Goal: Information Seeking & Learning: Learn about a topic

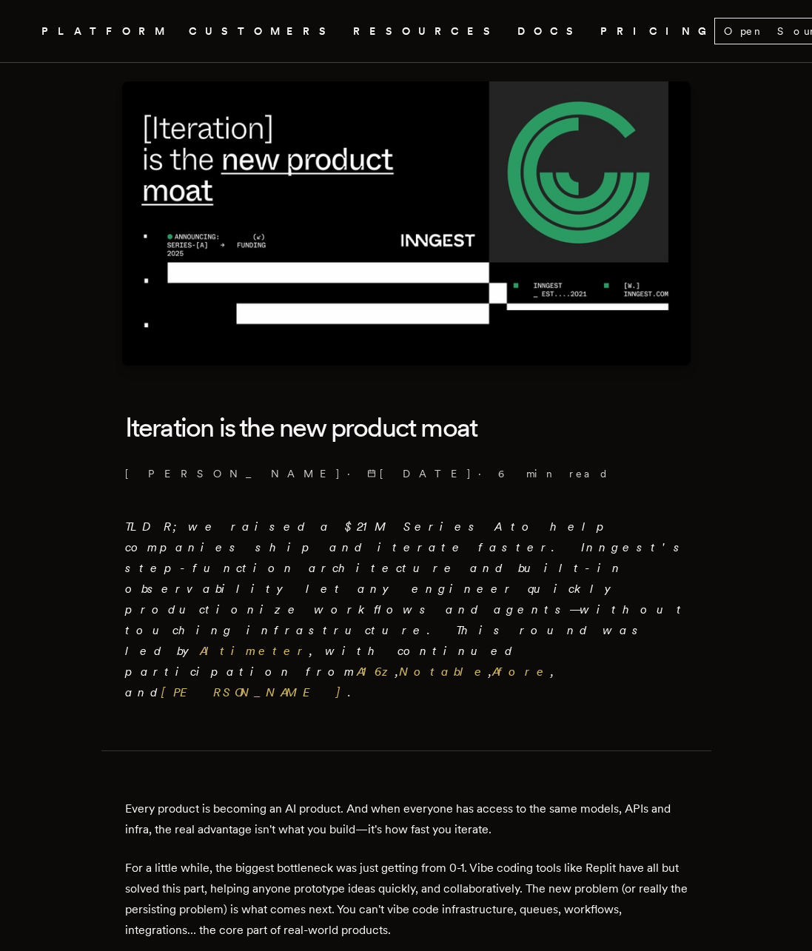
scroll to position [64, 0]
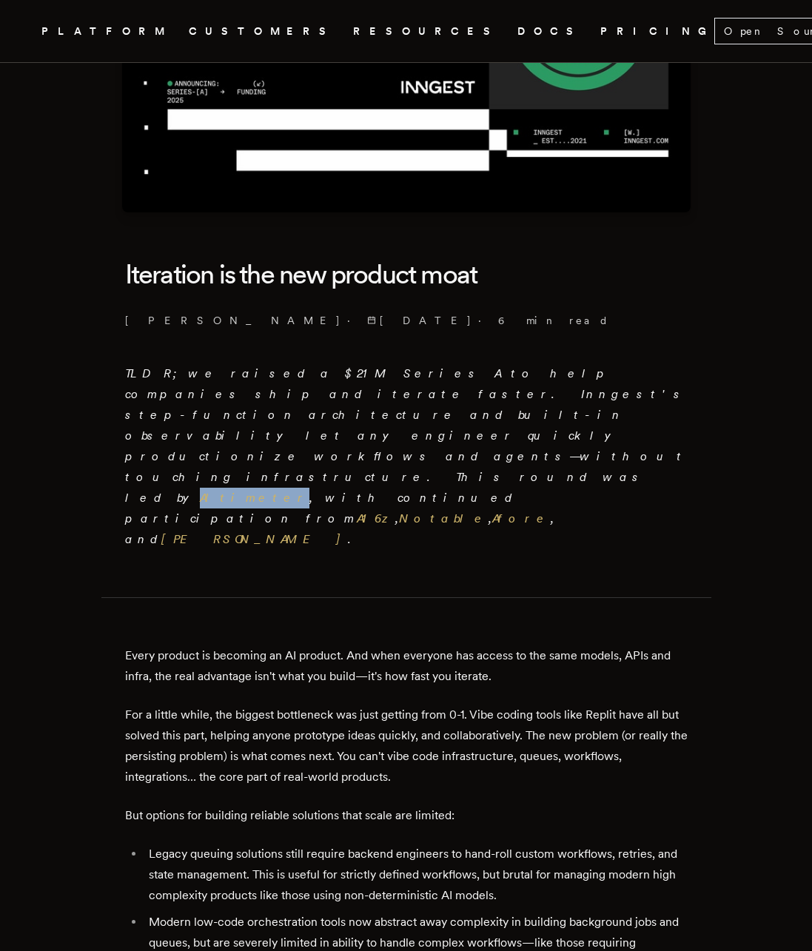
scroll to position [221, 0]
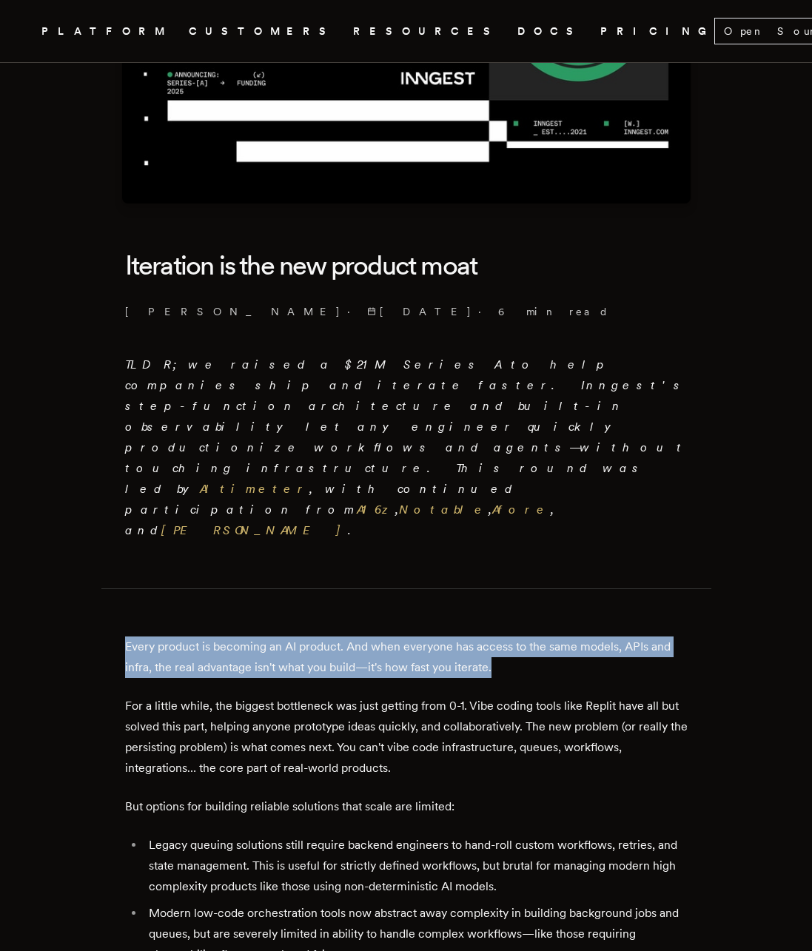
drag, startPoint x: 411, startPoint y: 522, endPoint x: 507, endPoint y: 566, distance: 105.0
click at [507, 636] on p "Every product is becoming an AI product. And when everyone has access to the sa…" at bounding box center [406, 656] width 562 height 41
drag, startPoint x: 511, startPoint y: 560, endPoint x: 471, endPoint y: 523, distance: 55.0
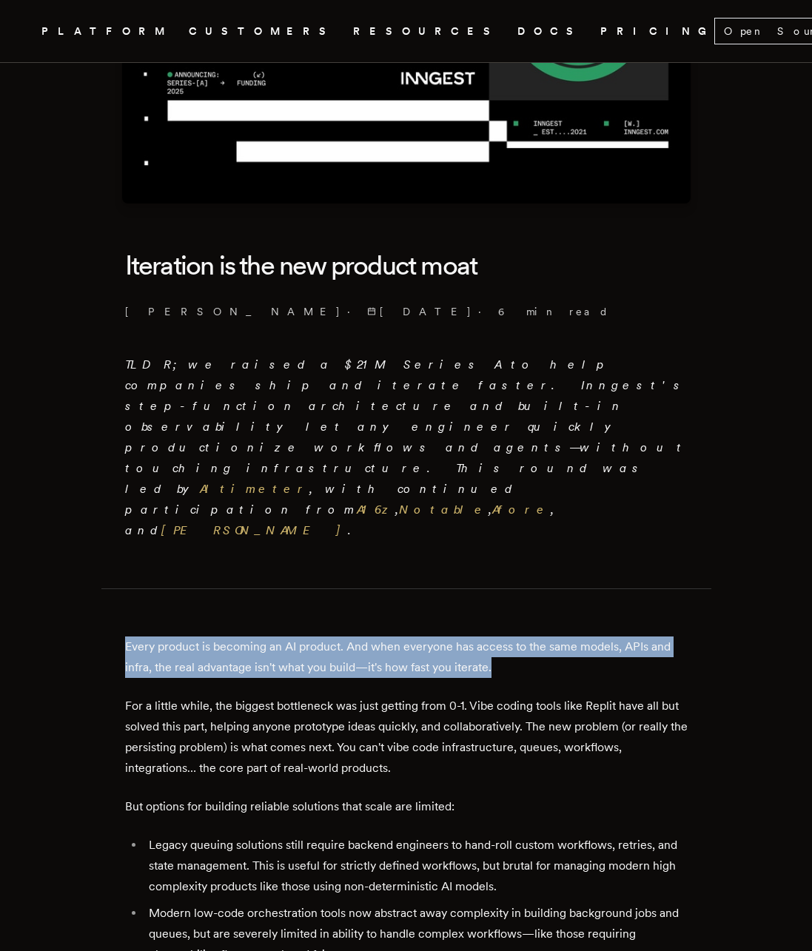
drag, startPoint x: 396, startPoint y: 519, endPoint x: 502, endPoint y: 558, distance: 112.6
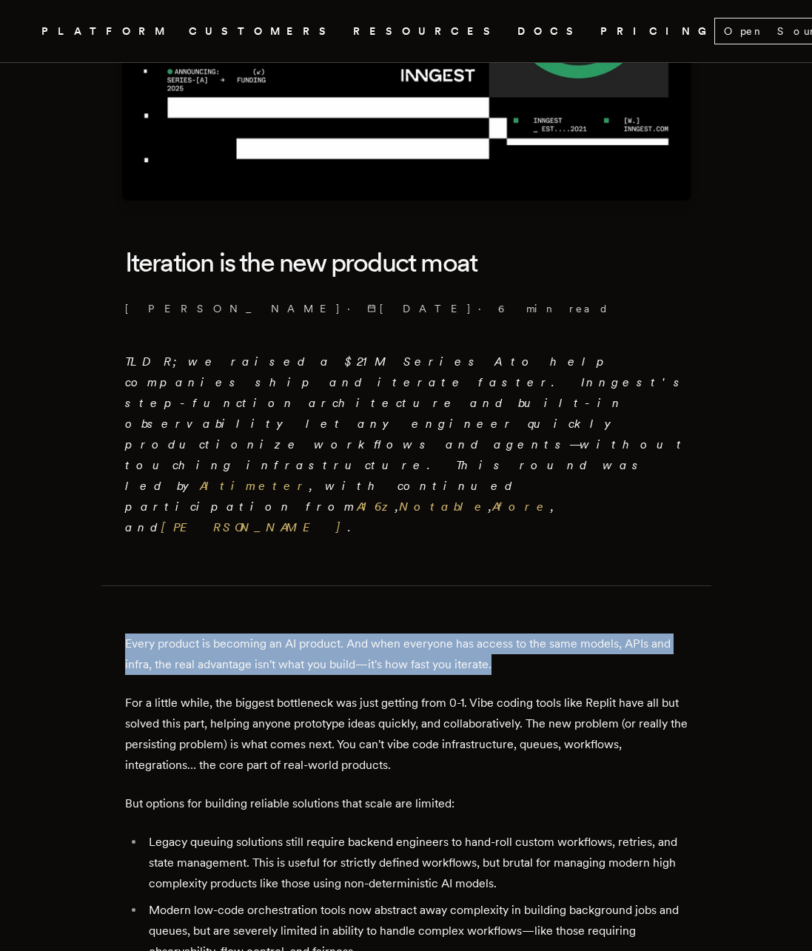
scroll to position [227, 0]
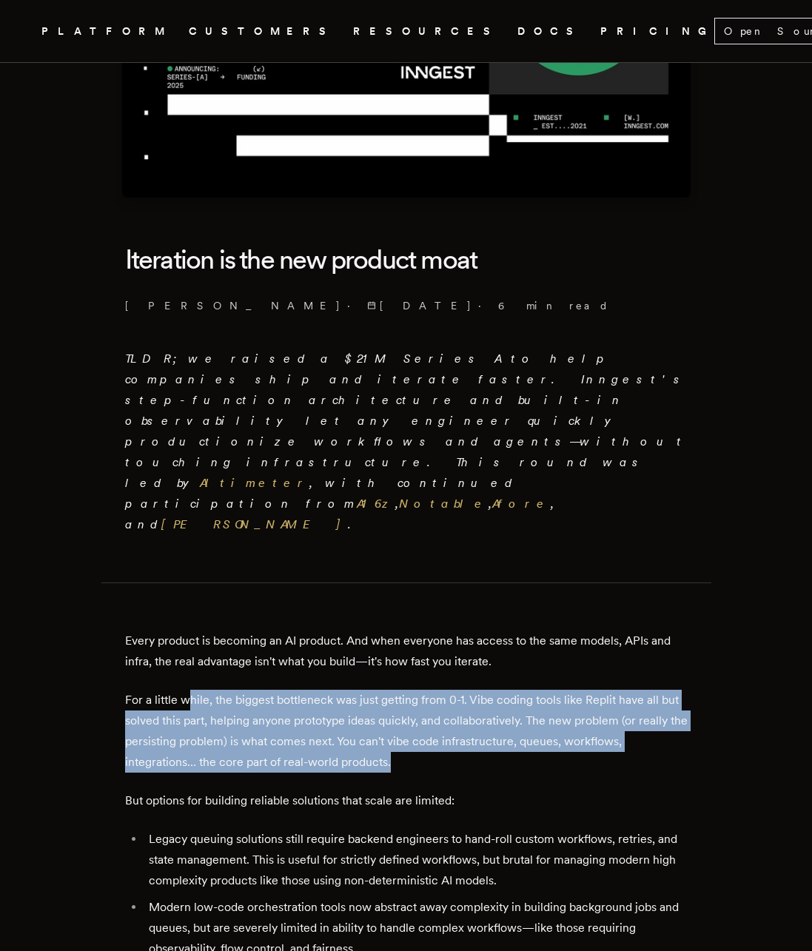
drag, startPoint x: 195, startPoint y: 590, endPoint x: 452, endPoint y: 655, distance: 265.4
click at [452, 690] on p "For a little while, the biggest bottleneck was just getting from 0-1. Vibe codi…" at bounding box center [406, 731] width 562 height 83
drag, startPoint x: 440, startPoint y: 655, endPoint x: 320, endPoint y: 583, distance: 140.3
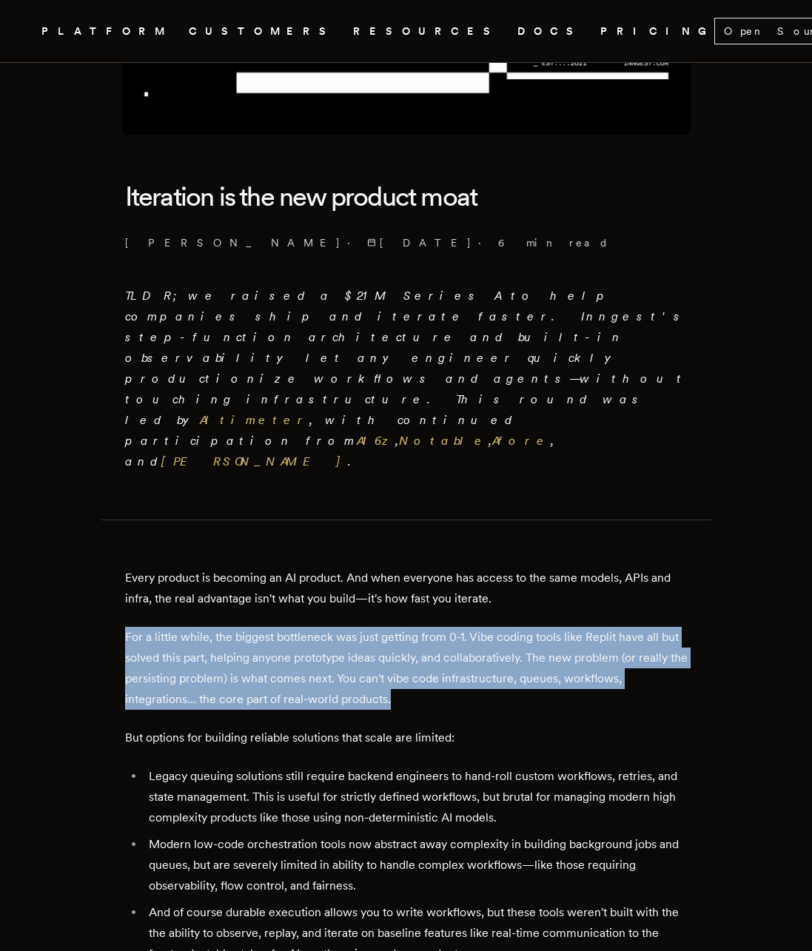
scroll to position [401, 0]
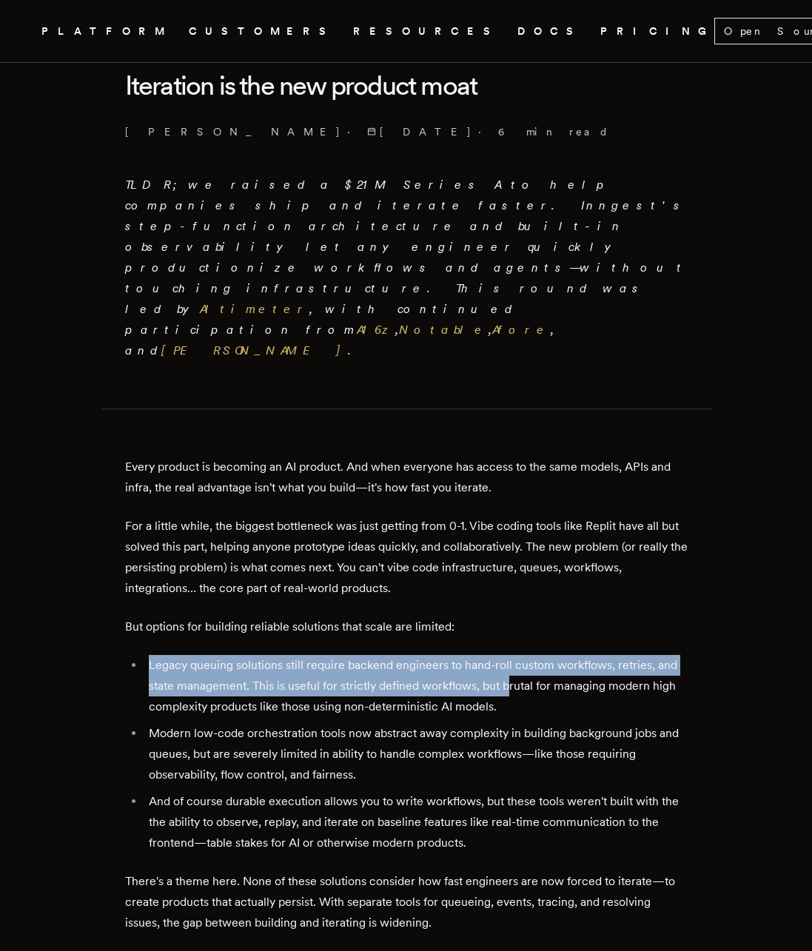
drag, startPoint x: 196, startPoint y: 537, endPoint x: 514, endPoint y: 590, distance: 321.9
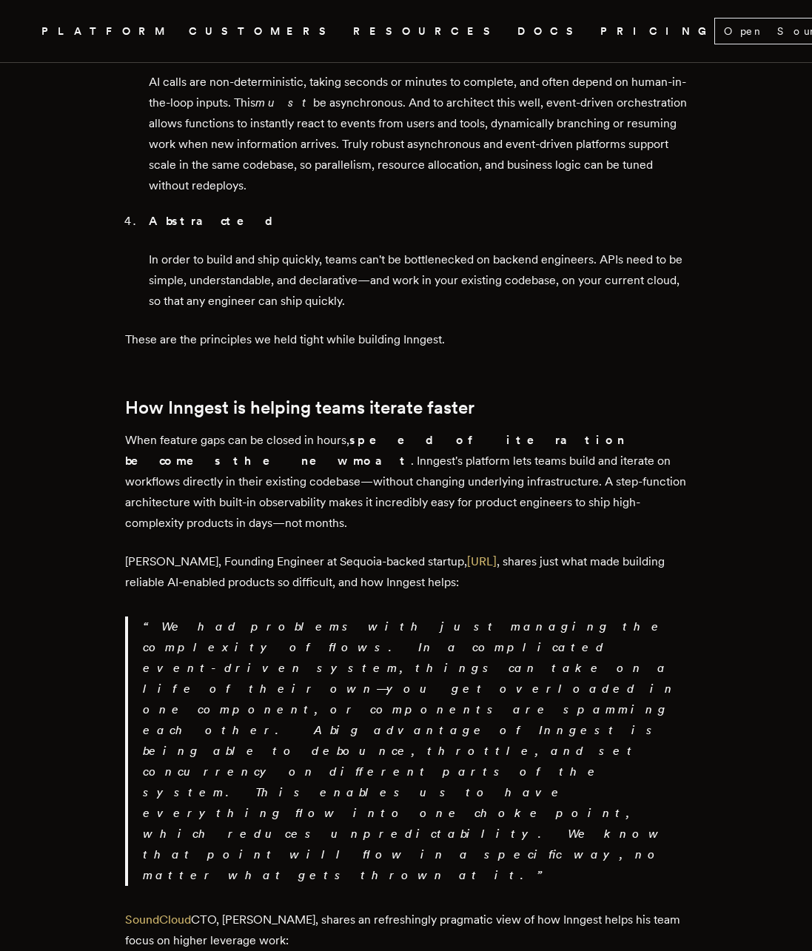
scroll to position [2124, 0]
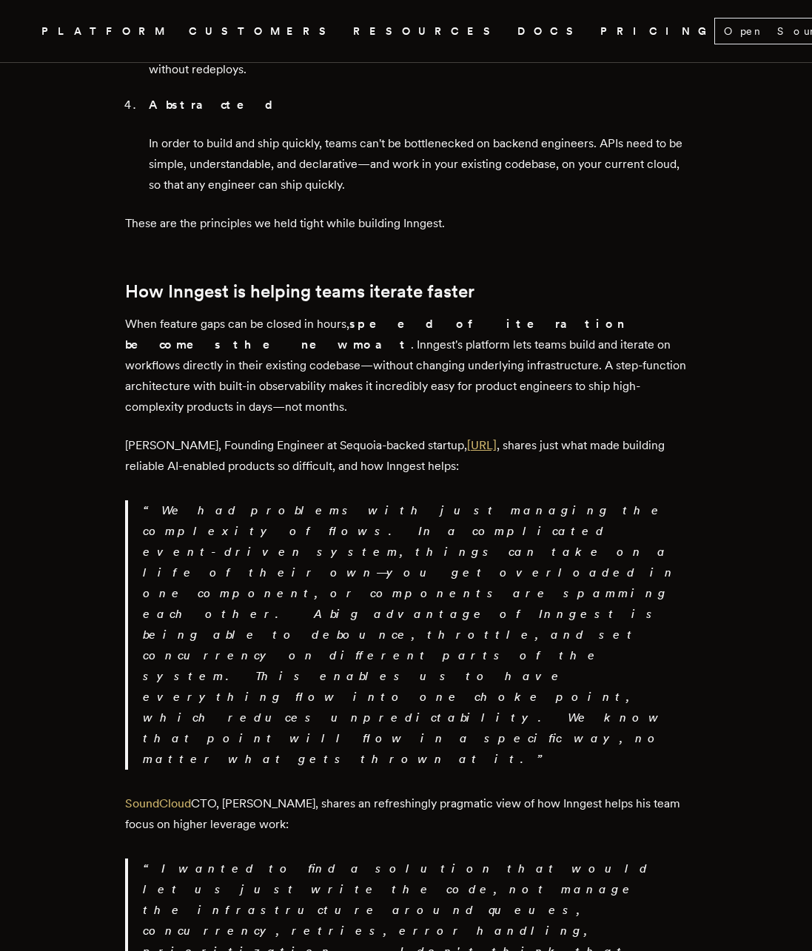
click at [474, 438] on link "Day.ai" at bounding box center [482, 445] width 30 height 14
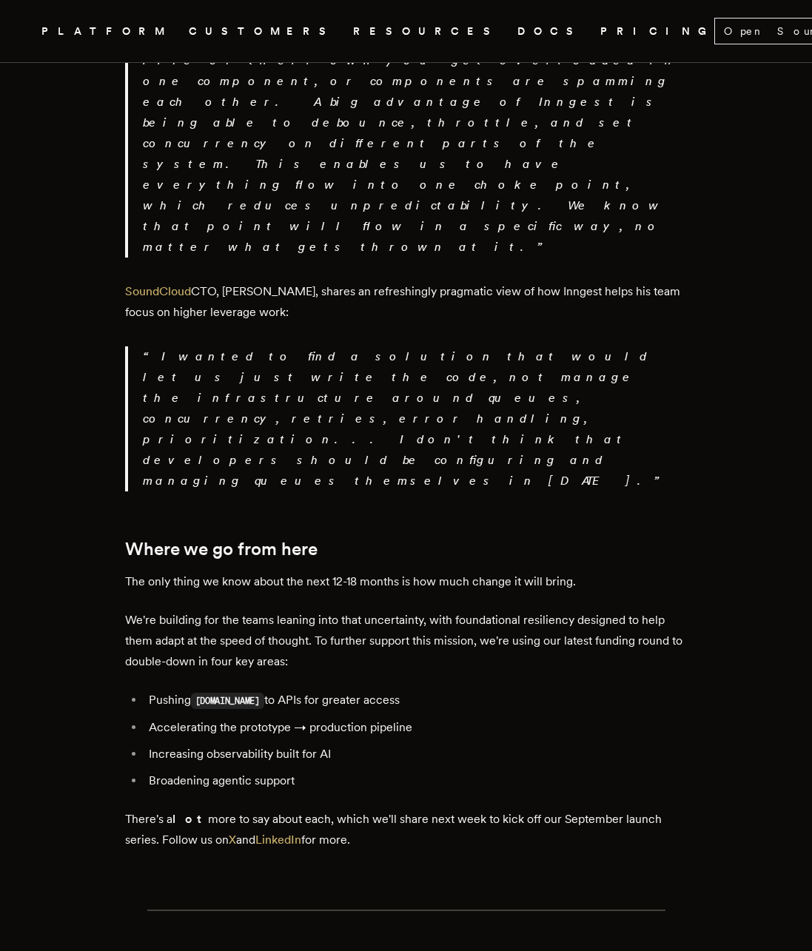
scroll to position [2640, 0]
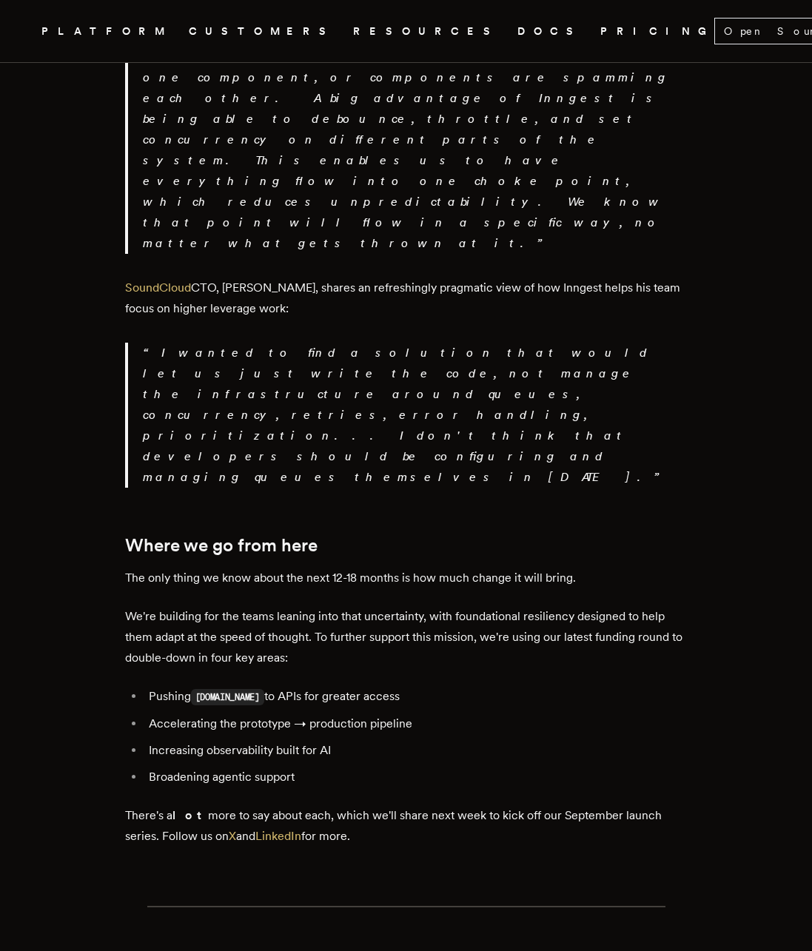
click at [584, 535] on h2 "Where we go from here" at bounding box center [406, 545] width 562 height 21
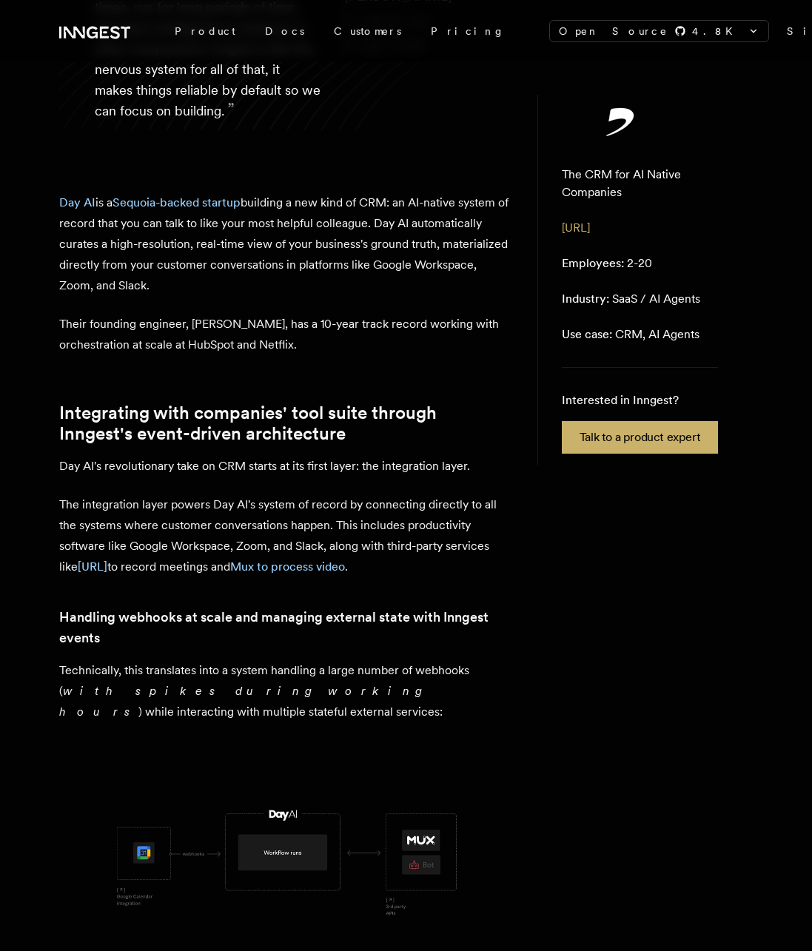
scroll to position [384, 0]
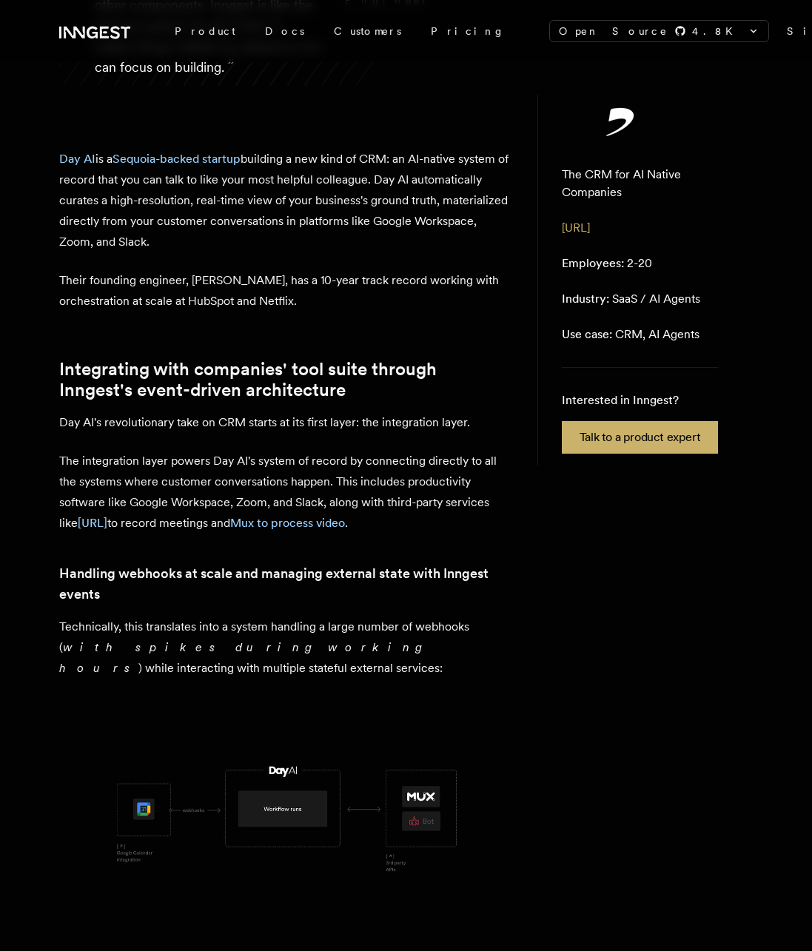
scroll to position [417, 0]
